Goal: Transaction & Acquisition: Purchase product/service

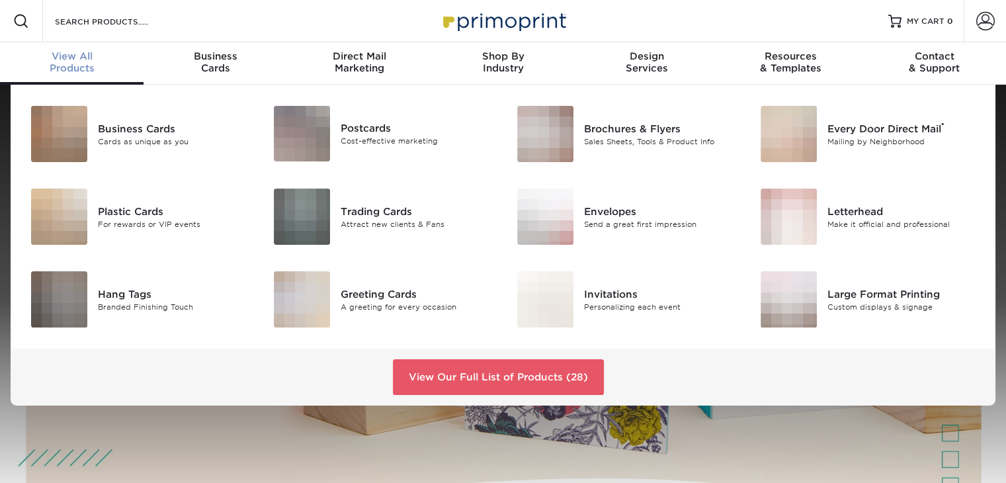
scroll to position [1, 0]
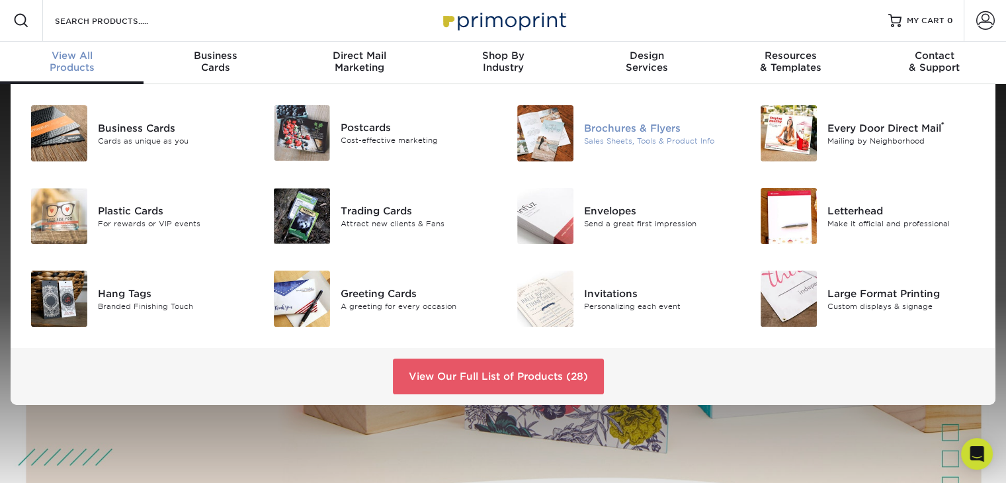
click at [638, 130] on div "Brochures & Flyers" at bounding box center [660, 127] width 152 height 15
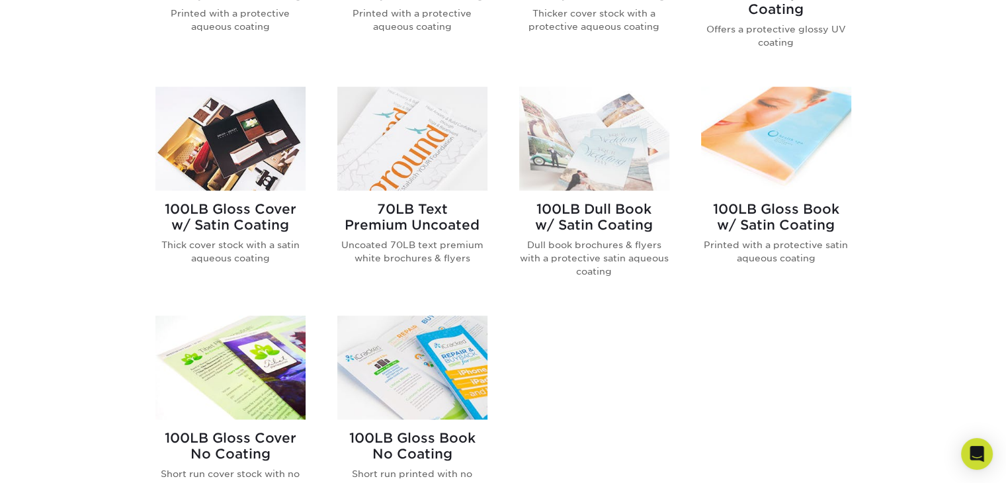
scroll to position [860, 0]
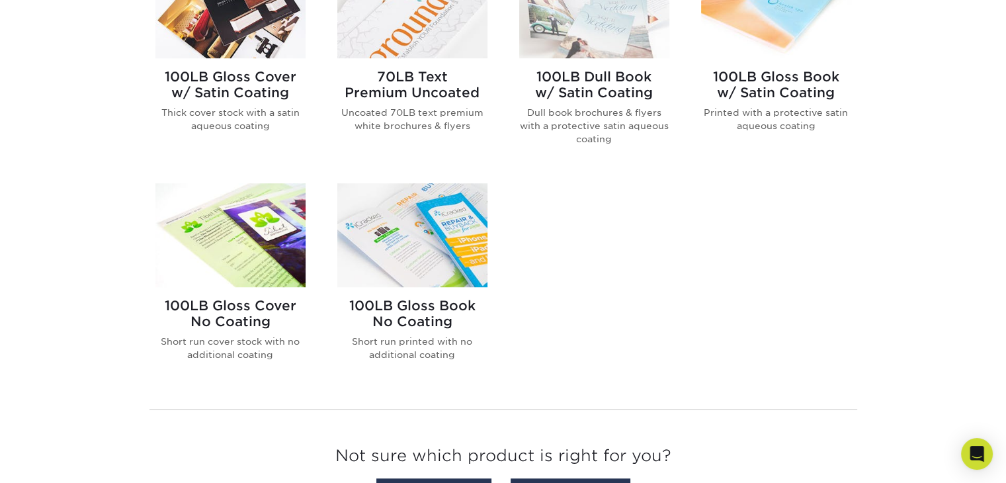
click at [423, 270] on img at bounding box center [412, 235] width 150 height 104
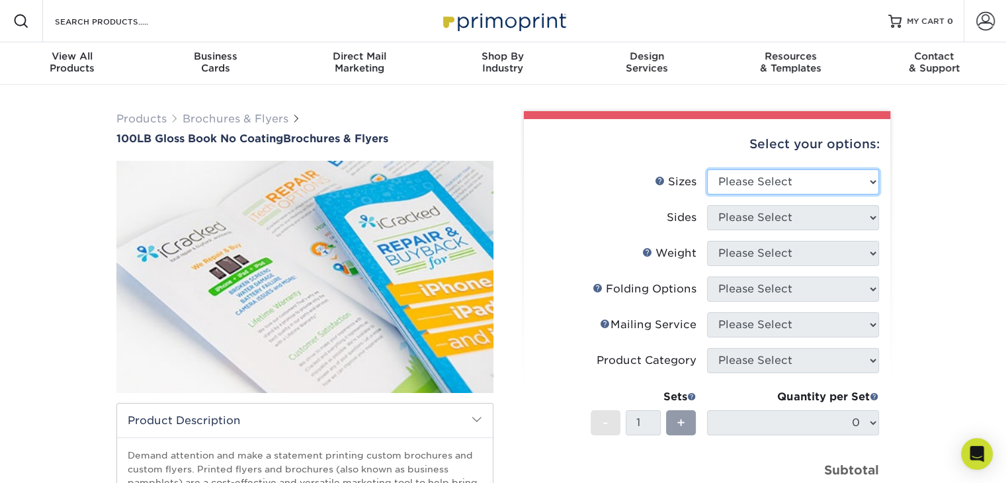
click at [875, 183] on select "Please Select 3.67" x 8.5" 4" x 6" 4" x 8.5" 4" x 9" 4" x 10" 4" x 11" 4" x 15"…" at bounding box center [793, 181] width 172 height 25
select select "8.50x11.00"
click at [707, 169] on select "Please Select 3.67" x 8.5" 4" x 6" 4" x 8.5" 4" x 9" 4" x 10" 4" x 11" 4" x 15"…" at bounding box center [793, 181] width 172 height 25
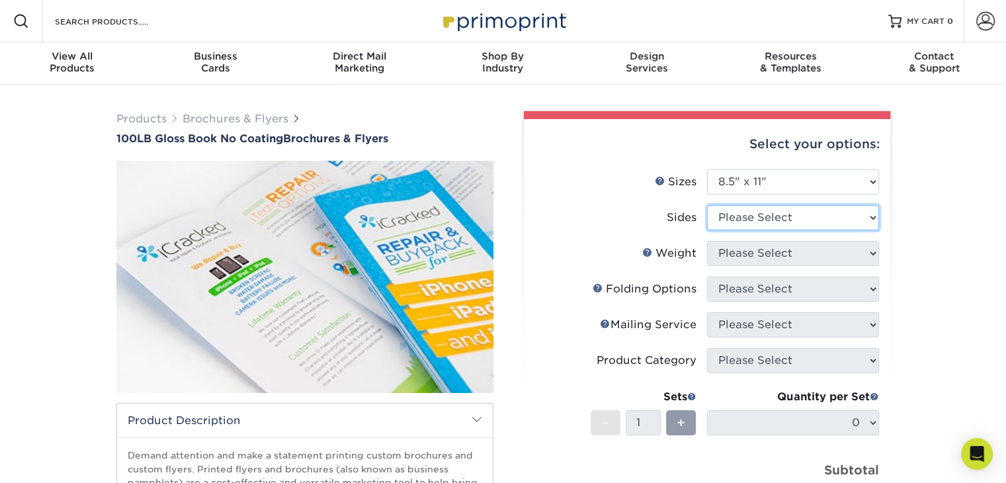
click at [868, 218] on select "Please Select Print Both Sides Print Front Only" at bounding box center [793, 217] width 172 height 25
select select "13abbda7-1d64-4f25-8bb2-c179b224825d"
click at [707, 205] on select "Please Select Print Both Sides Print Front Only" at bounding box center [793, 217] width 172 height 25
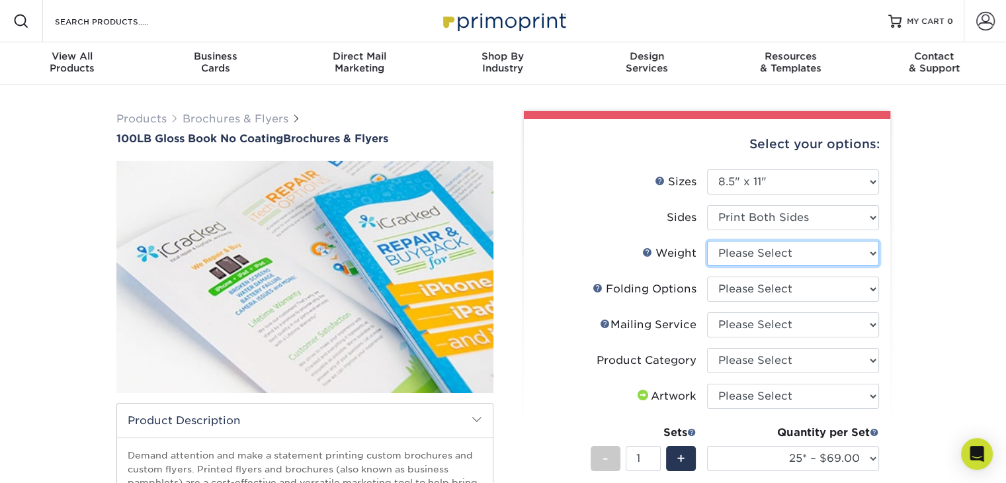
click at [870, 257] on select "Please Select 100LB" at bounding box center [793, 253] width 172 height 25
select select "100LB"
click at [707, 241] on select "Please Select 100LB" at bounding box center [793, 253] width 172 height 25
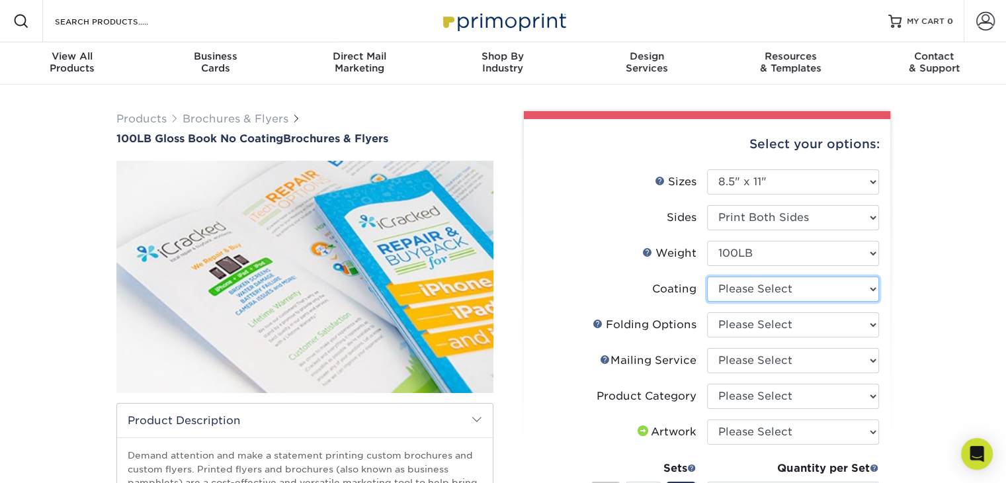
click at [872, 292] on select at bounding box center [793, 288] width 172 height 25
select select "3e7618de-abca-4bda-9f97-8b9129e913d8"
click at [707, 276] on select at bounding box center [793, 288] width 172 height 25
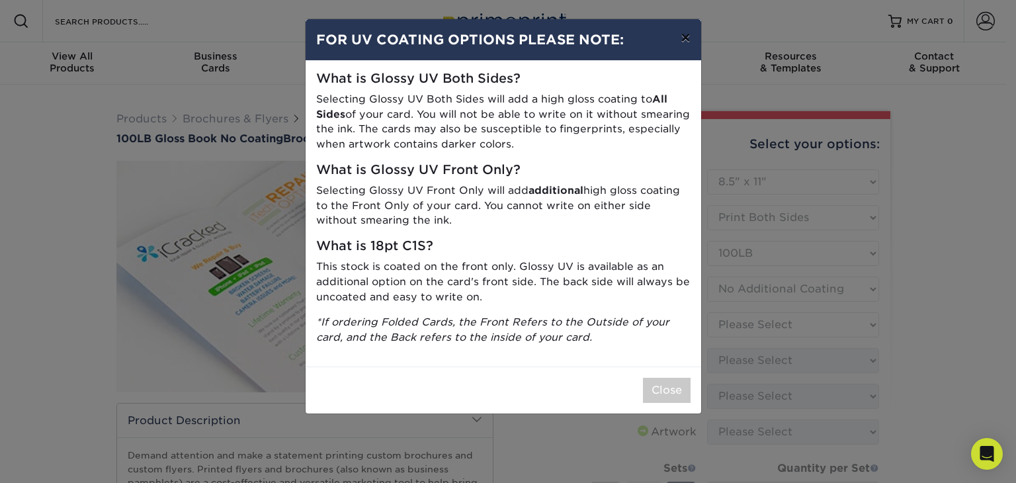
click at [682, 40] on button "×" at bounding box center [685, 37] width 30 height 37
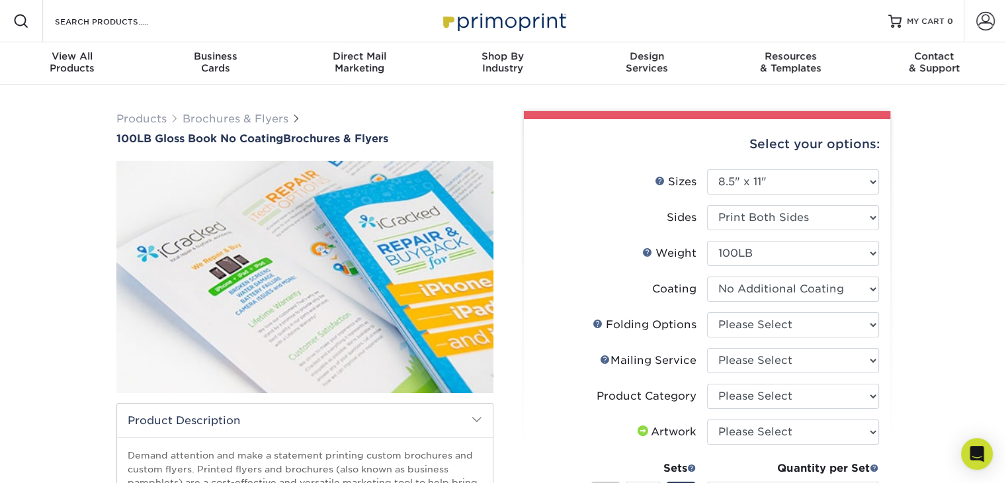
scroll to position [66, 0]
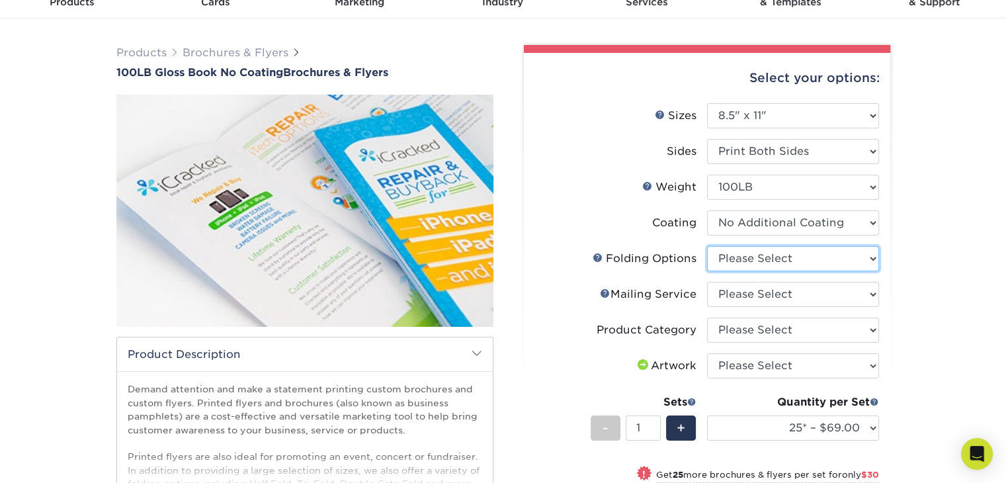
click at [876, 261] on select "Please Select FLAT - No Folding Accordion Fold Half-Fold (Vertical) Half-Fold (…" at bounding box center [793, 258] width 172 height 25
select select "9b1d5825-34d1-4721-9874-ed79abb003d7"
click at [707, 246] on select "Please Select FLAT - No Folding Accordion Fold Half-Fold (Vertical) Half-Fold (…" at bounding box center [793, 258] width 172 height 25
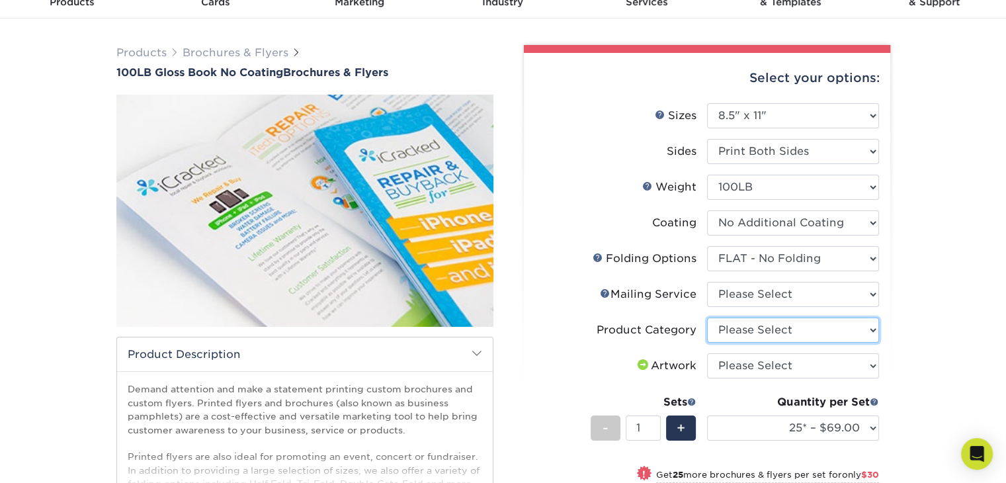
click at [873, 329] on select "Please Select Flyers and Brochures" at bounding box center [793, 329] width 172 height 25
select select "1a668080-6b7c-4174-b399-2c3833b27ef4"
click at [707, 317] on select "Please Select Flyers and Brochures" at bounding box center [793, 329] width 172 height 25
click at [870, 366] on select "Please Select I will upload files I need a design - $175" at bounding box center [793, 365] width 172 height 25
select select "upload"
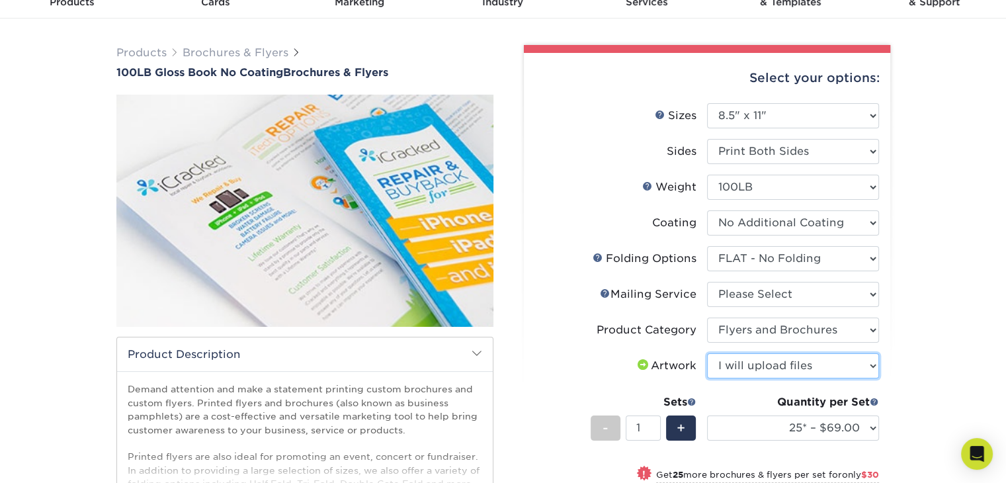
click at [707, 353] on select "Please Select I will upload files I need a design - $175" at bounding box center [793, 365] width 172 height 25
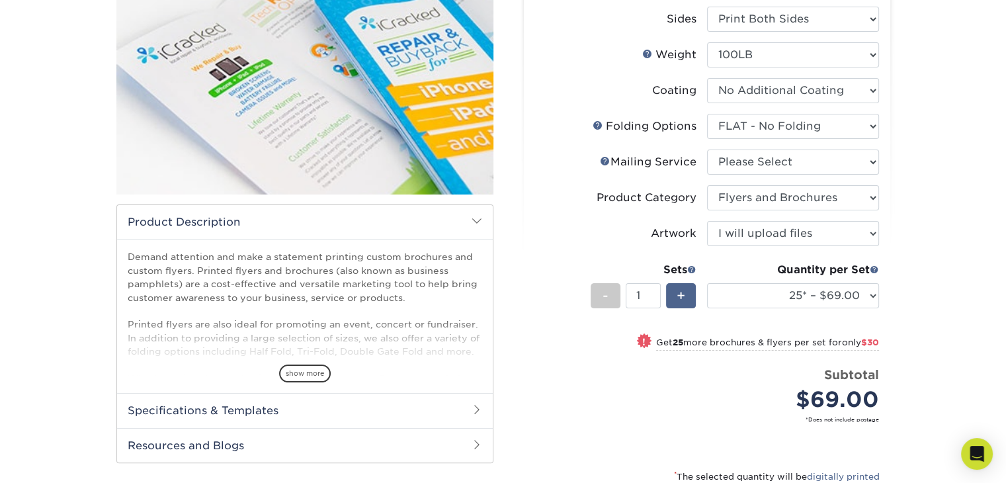
click at [686, 296] on div "+" at bounding box center [681, 295] width 30 height 25
click at [602, 302] on span "-" at bounding box center [605, 296] width 6 height 20
type input "1"
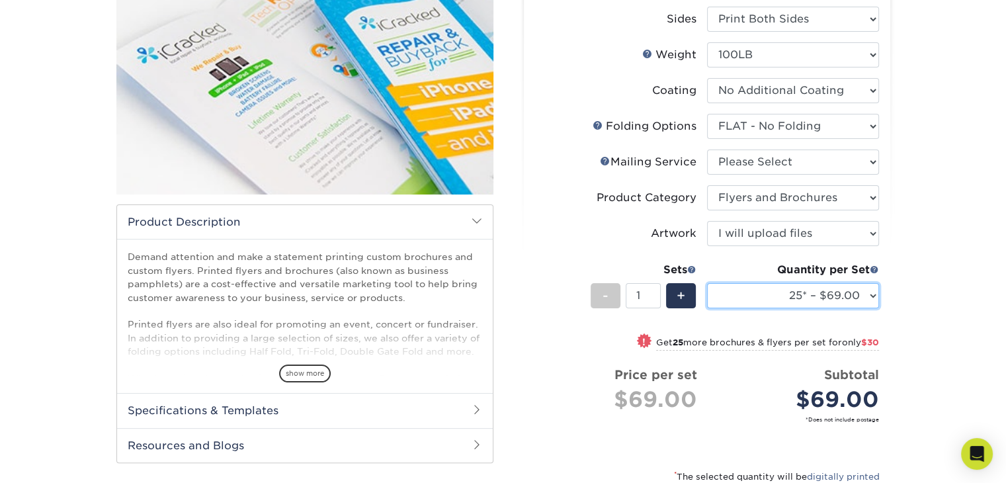
click at [873, 298] on select "25* – $69.00 50* – $99.00 75* – $121.00 100* – $145.00 250* – $287.00 500 – $49…" at bounding box center [793, 295] width 172 height 25
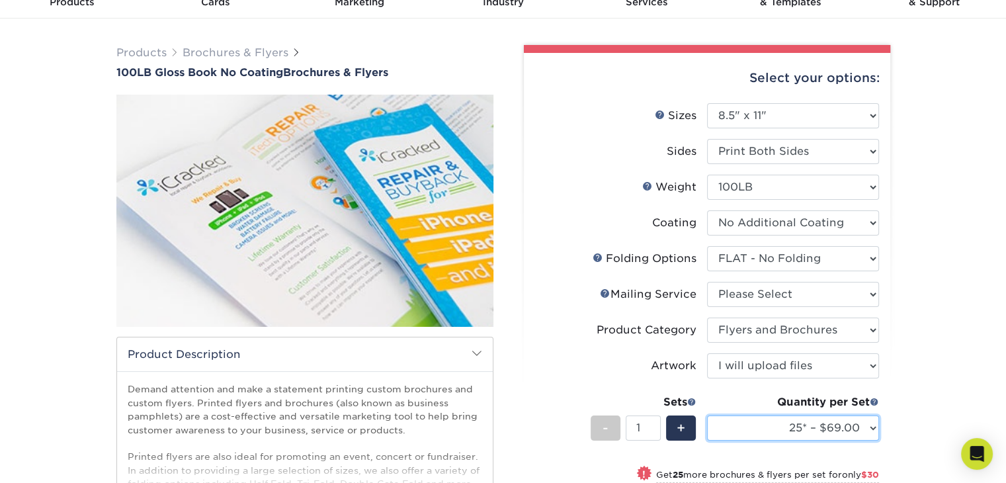
scroll to position [0, 0]
